Goal: Task Accomplishment & Management: Manage account settings

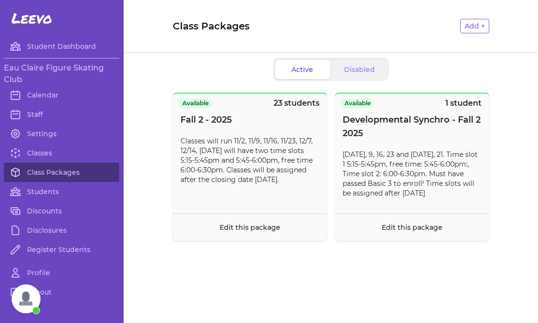
scroll to position [2032, 0]
click at [51, 195] on link "Students" at bounding box center [61, 191] width 115 height 19
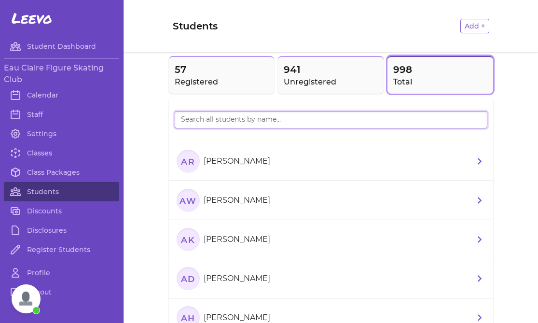
click at [218, 124] on input "search" at bounding box center [331, 119] width 313 height 17
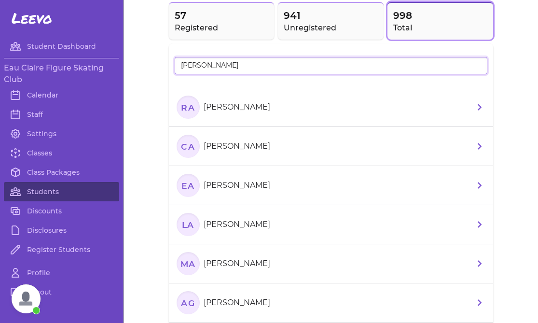
scroll to position [55, 0]
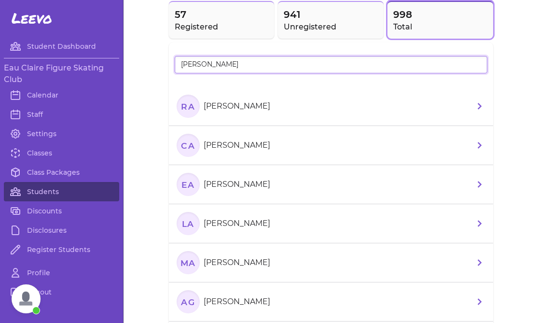
type input "[PERSON_NAME]"
click at [325, 262] on li "MA [PERSON_NAME]" at bounding box center [331, 262] width 324 height 39
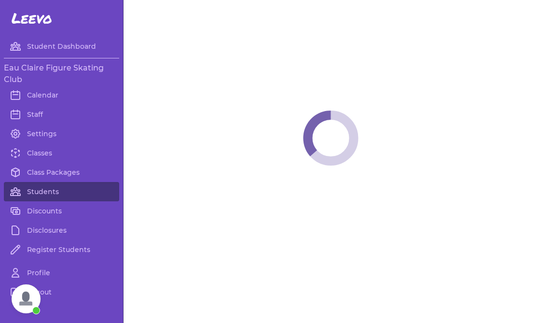
select select "WI"
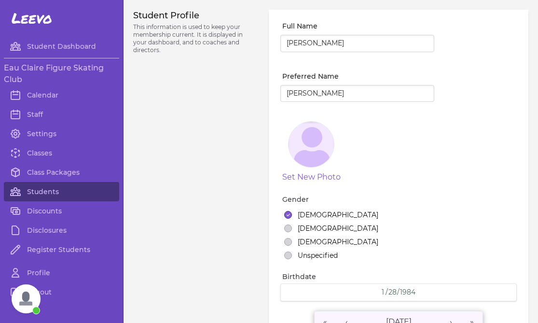
select select "12"
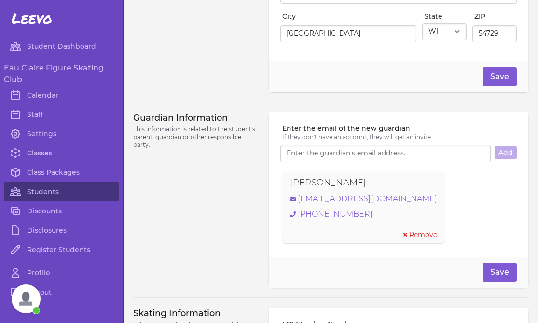
scroll to position [568, 0]
